Goal: Task Accomplishment & Management: Complete application form

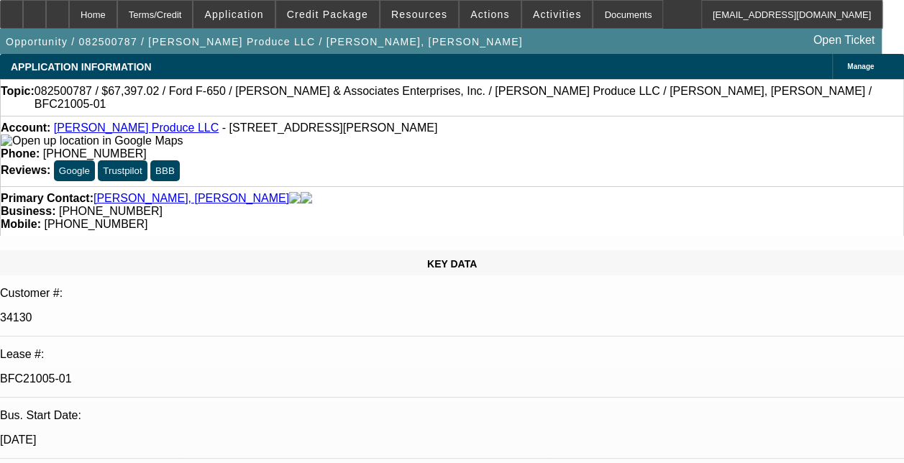
select select "0"
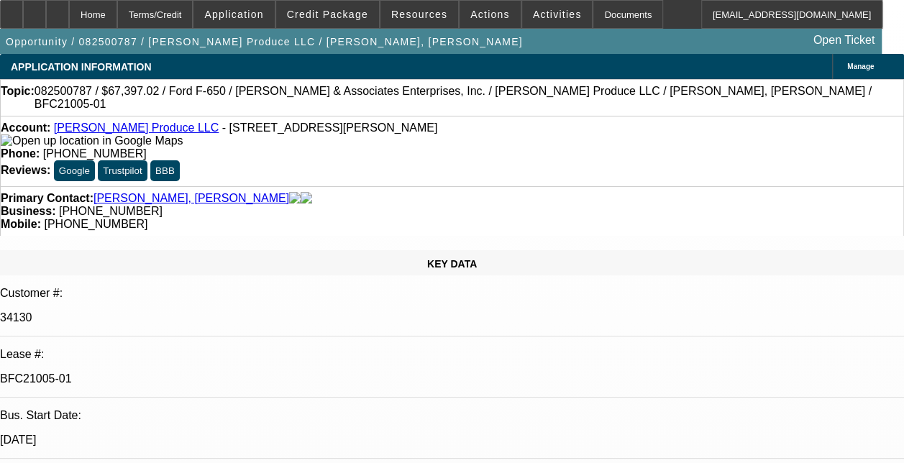
select select "0"
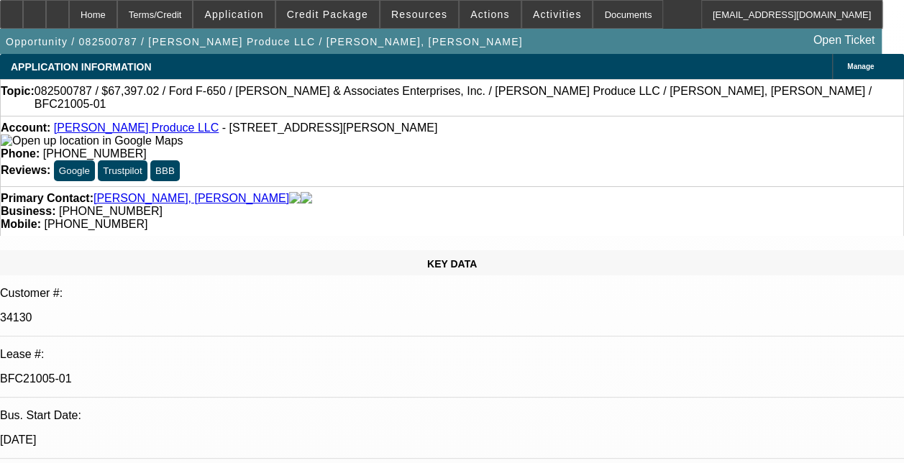
select select "0"
select select "1"
select select "6"
select select "1"
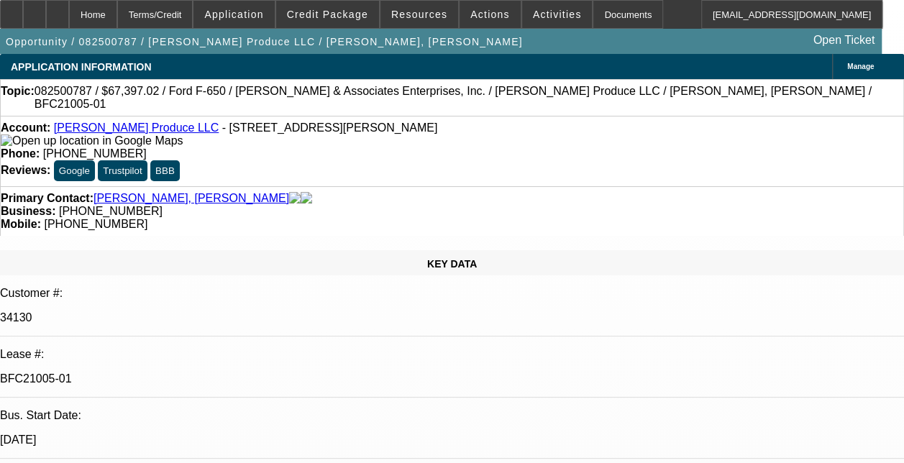
select select "6"
select select "1"
select select "6"
select select "1"
select select "6"
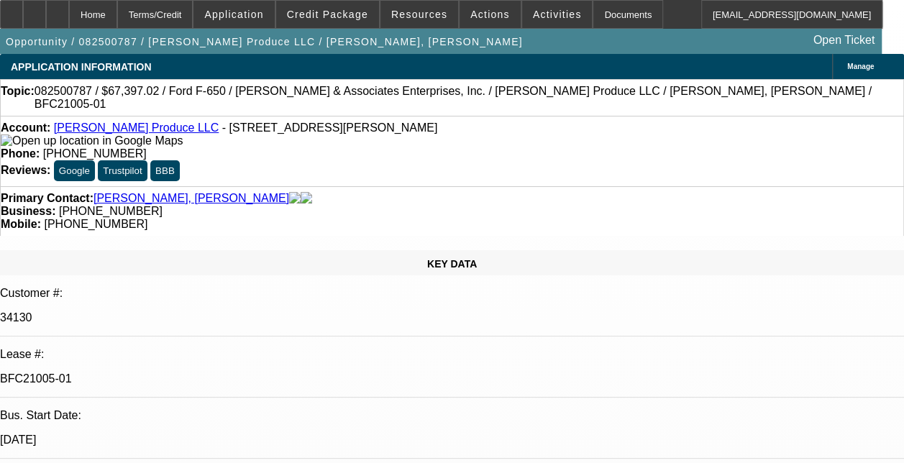
select select "1"
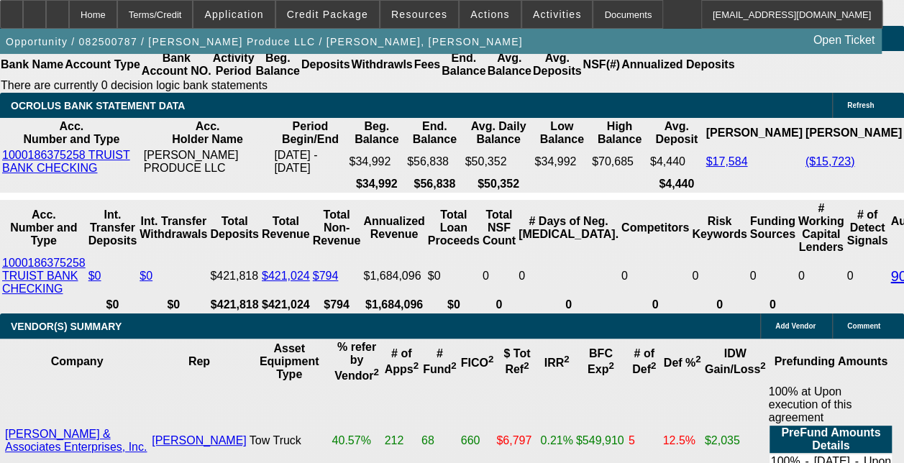
scroll to position [3138, 0]
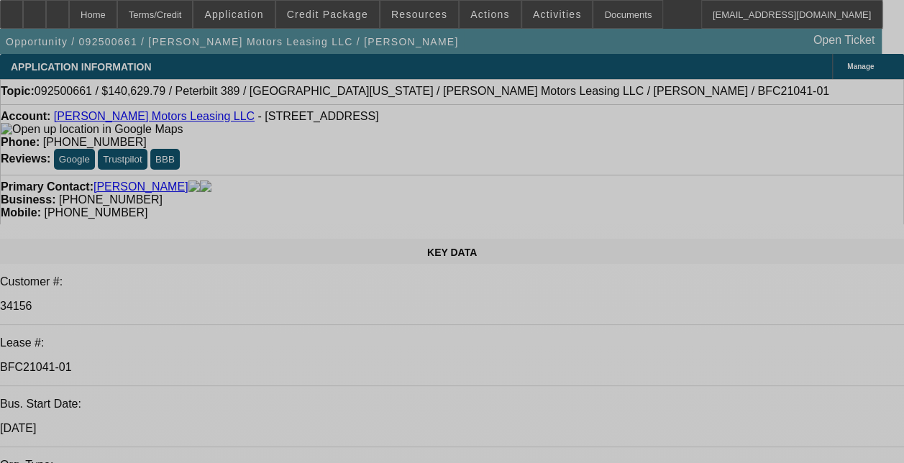
select select "0"
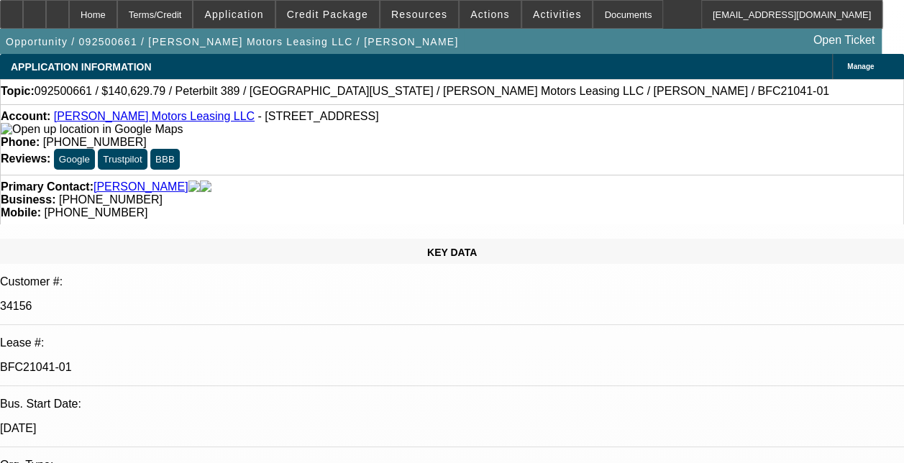
select select "0"
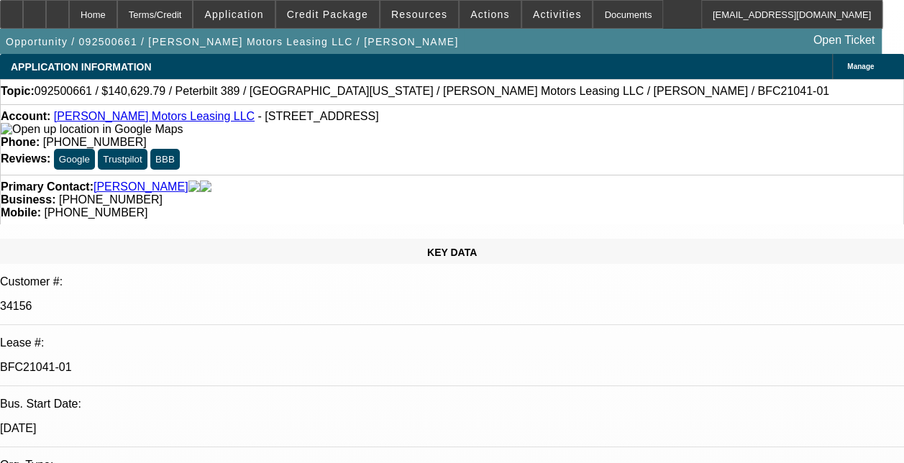
select select "0"
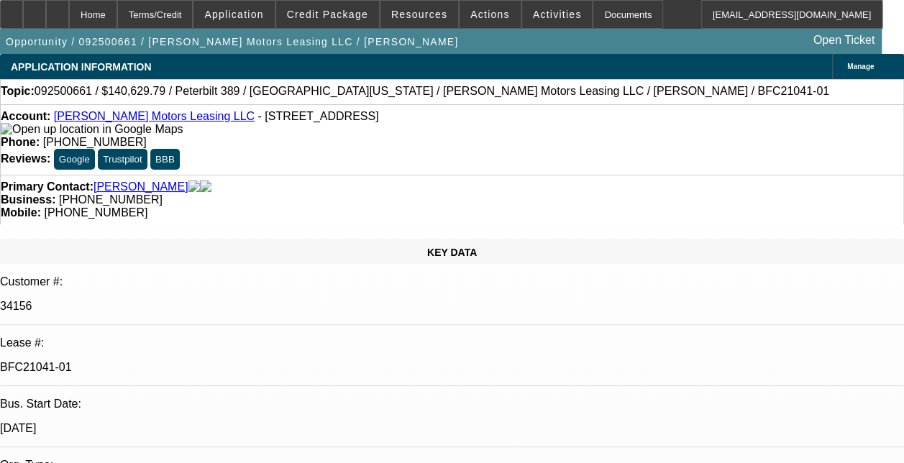
select select "0"
select select "1"
select select "2"
select select "6"
select select "1"
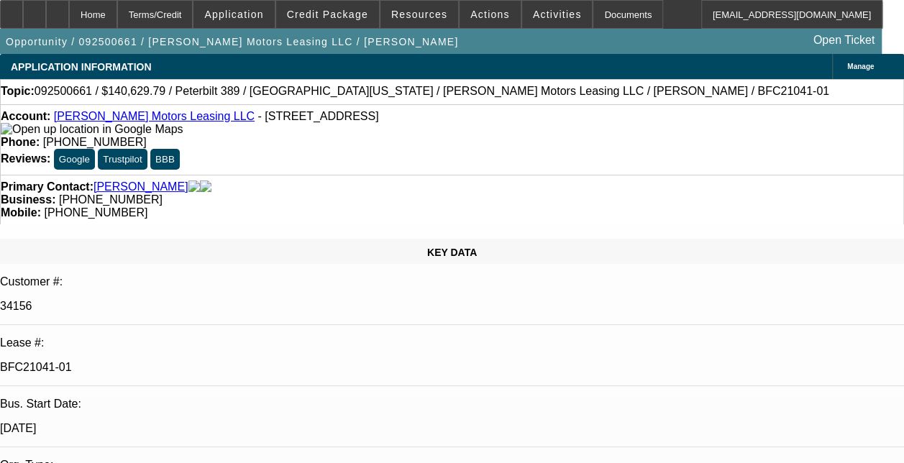
select select "1"
select select "6"
select select "1"
select select "2"
select select "6"
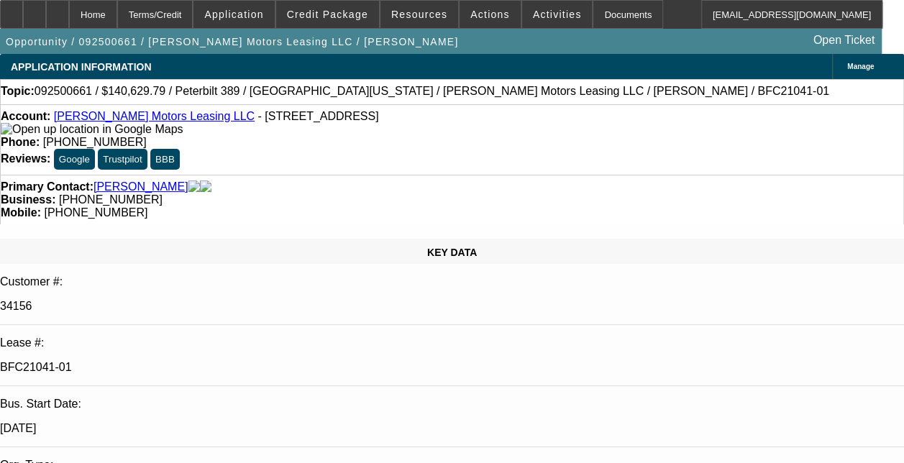
select select "1"
select select "6"
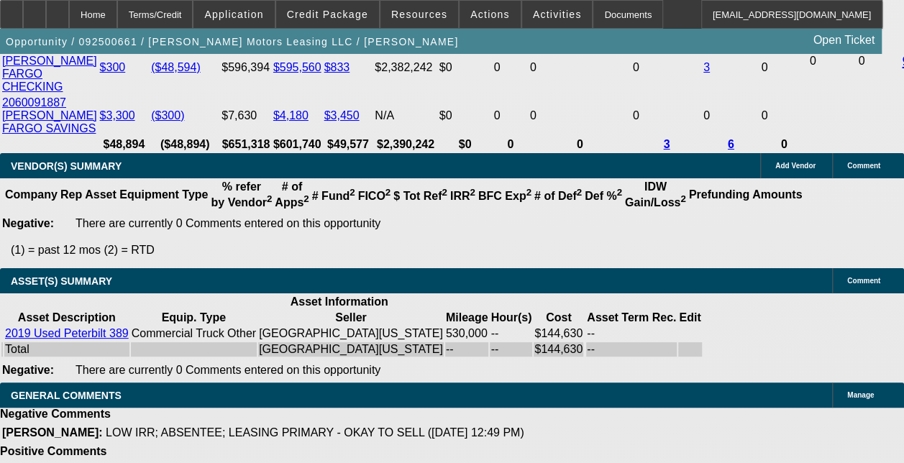
scroll to position [3549, 0]
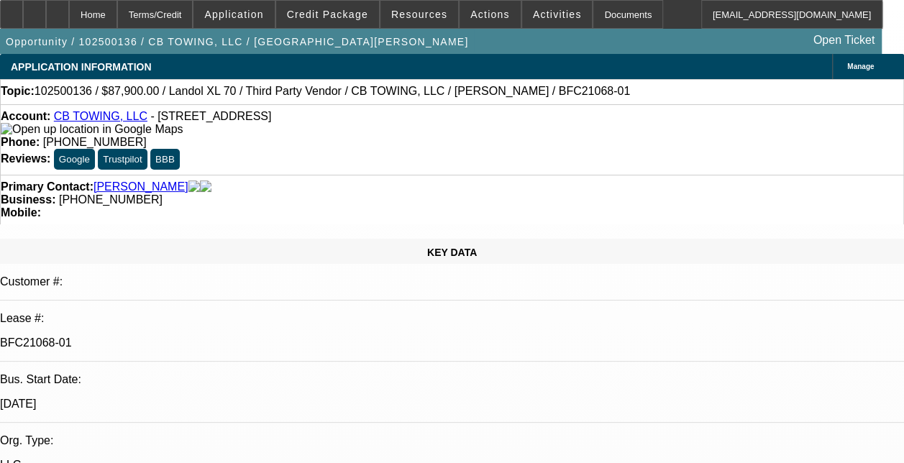
select select "0"
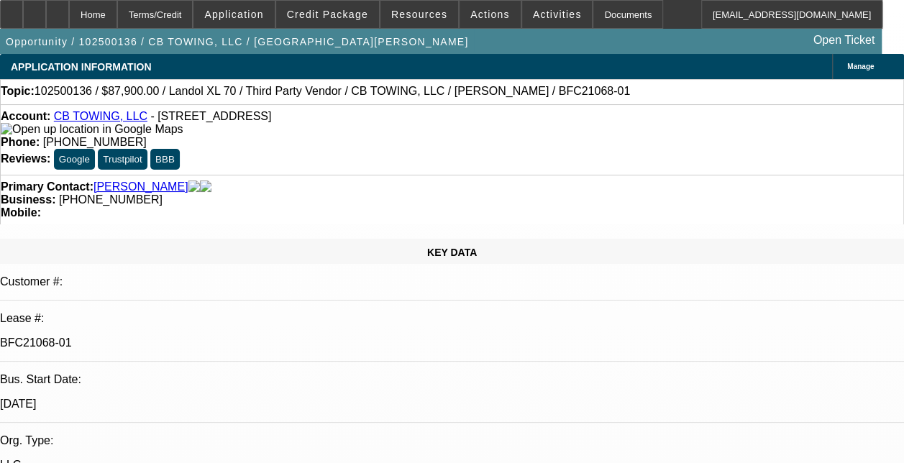
select select "0"
select select "1"
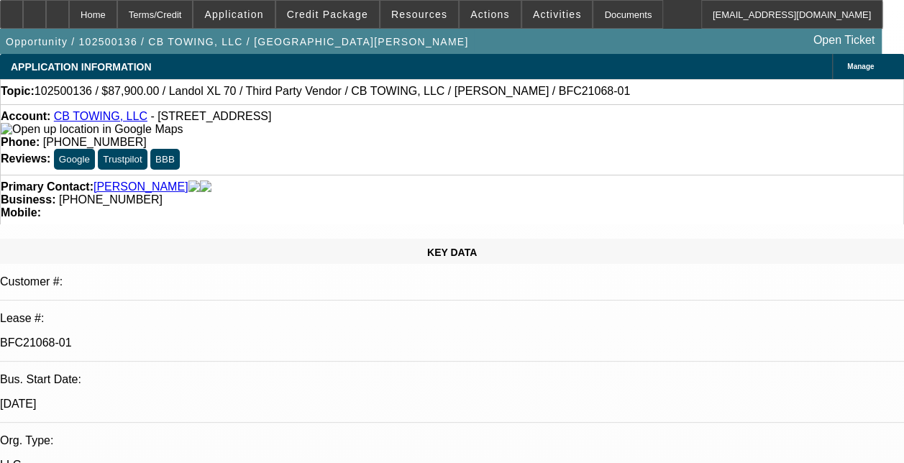
select select "1"
select select "6"
select select "1"
select select "6"
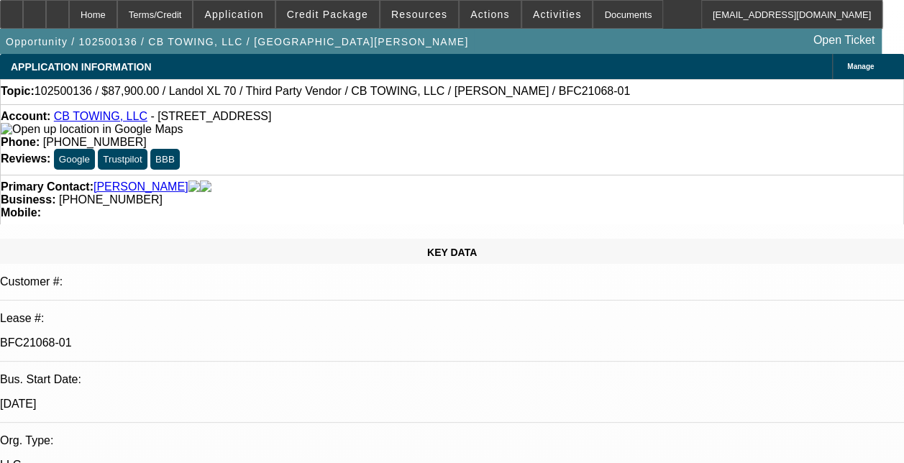
select select "1"
select select "6"
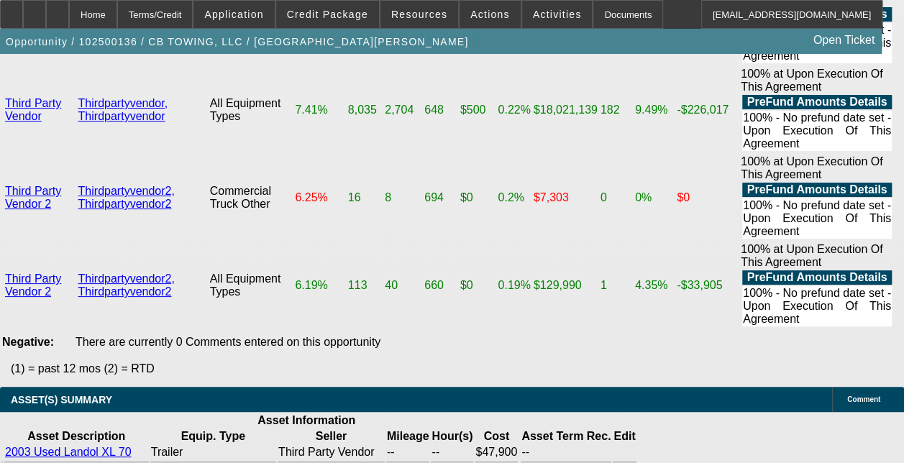
scroll to position [3259, 0]
